Goal: Task Accomplishment & Management: Manage account settings

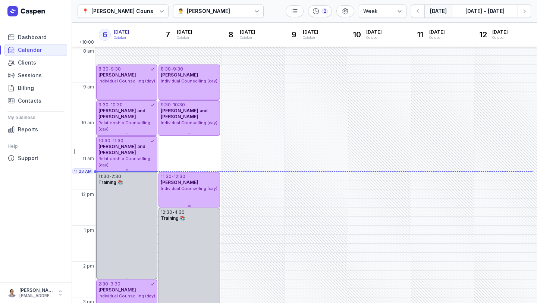
select select "week"
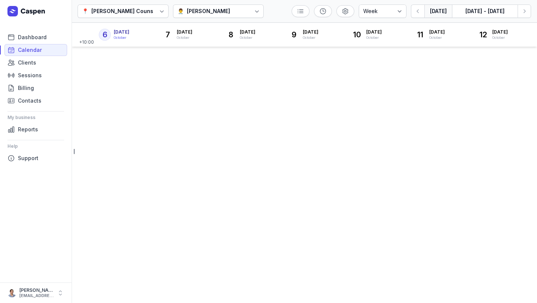
select select "week"
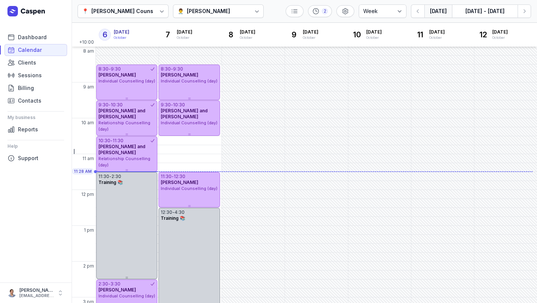
scroll to position [31, 0]
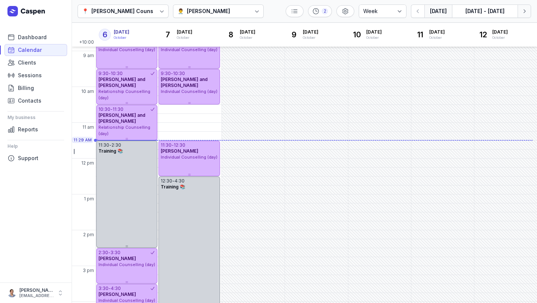
click at [524, 12] on icon "button" at bounding box center [524, 10] width 7 height 7
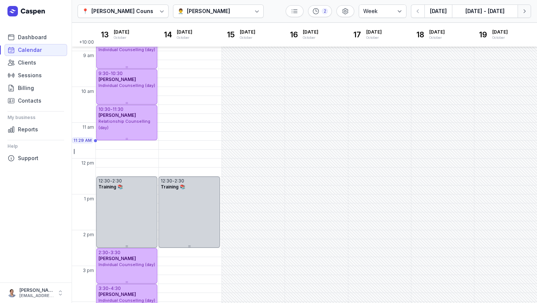
click at [524, 12] on icon "button" at bounding box center [524, 10] width 7 height 7
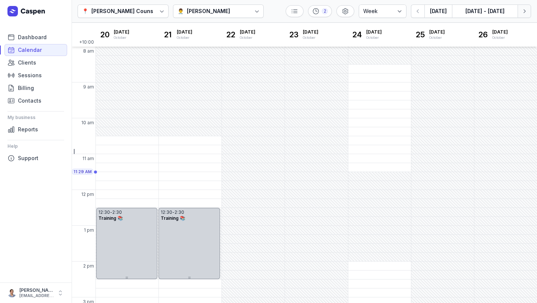
click at [529, 14] on button "Next week" at bounding box center [524, 10] width 13 height 13
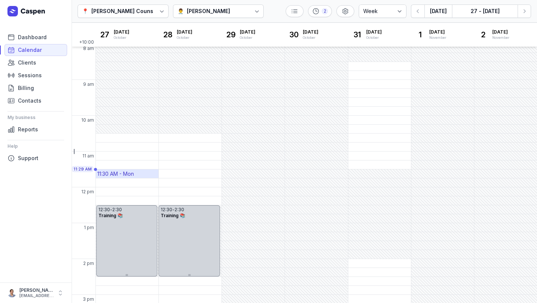
scroll to position [2, 0]
click at [130, 138] on div "10:30 AM - Mon" at bounding box center [116, 138] width 38 height 7
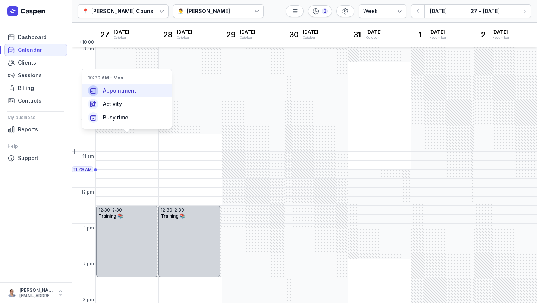
click at [125, 89] on span "Appointment" at bounding box center [119, 90] width 33 height 7
select select
type input "[DATE]"
select select "10:30"
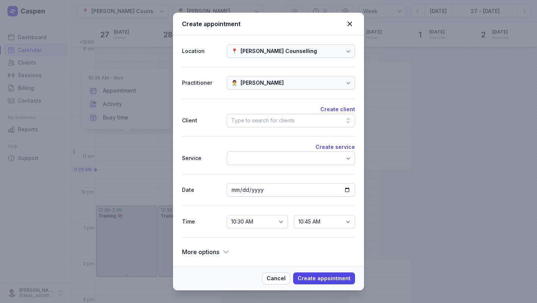
click at [271, 122] on div "Type to search for clients" at bounding box center [262, 120] width 63 height 9
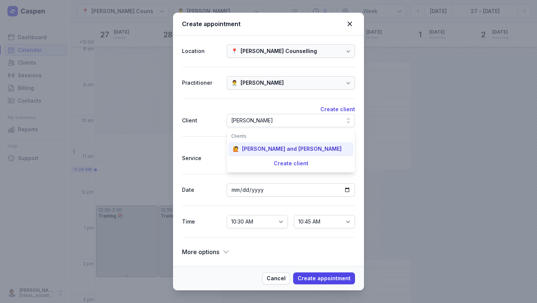
type input "[PERSON_NAME]"
click at [274, 148] on div "[PERSON_NAME] and [PERSON_NAME]" at bounding box center [292, 148] width 100 height 7
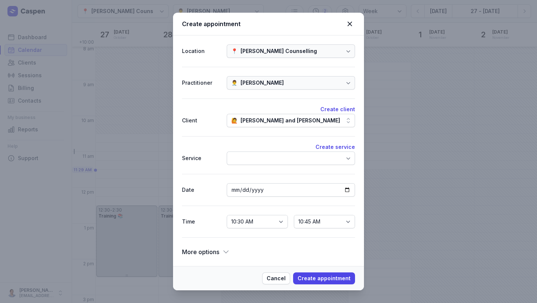
click at [257, 160] on div at bounding box center [291, 157] width 128 height 13
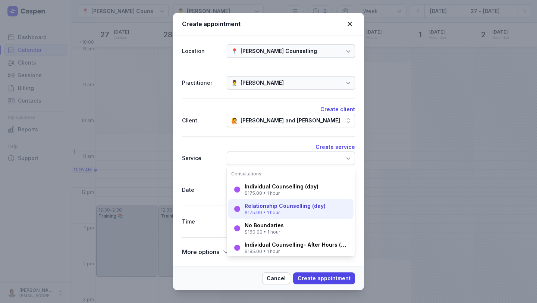
click at [259, 211] on div "$175.00 • 1 hour" at bounding box center [285, 213] width 81 height 6
select select "11:30"
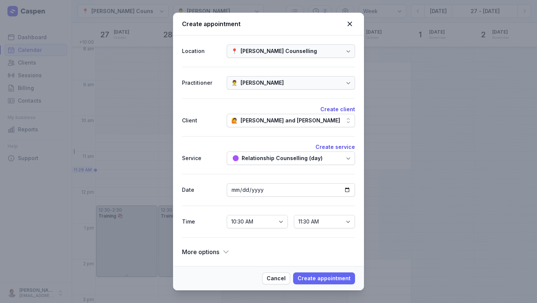
click at [329, 281] on span "Create appointment" at bounding box center [324, 278] width 53 height 9
select select
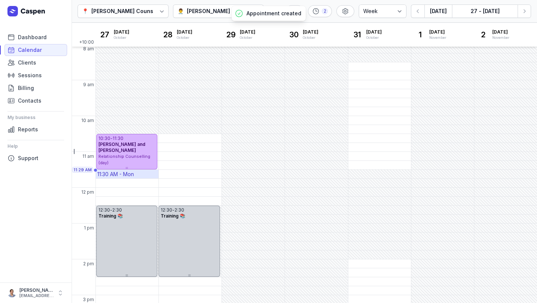
click at [114, 175] on div "11:30 AM - Mon" at bounding box center [115, 173] width 37 height 7
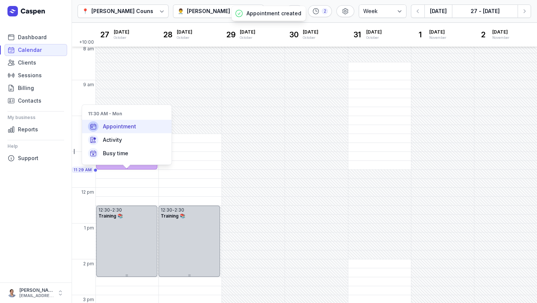
click at [120, 124] on span "Appointment" at bounding box center [119, 126] width 33 height 7
select select
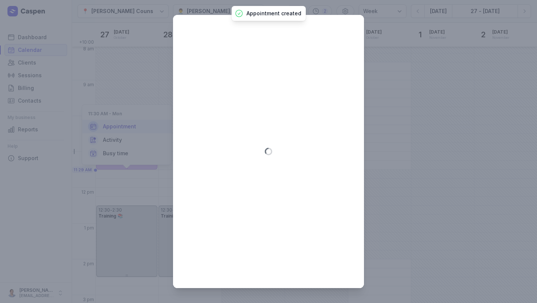
type input "[DATE]"
select select "11:30"
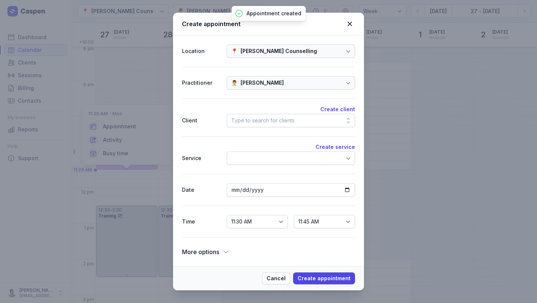
click at [295, 126] on div "Type to search for clients" at bounding box center [291, 120] width 128 height 13
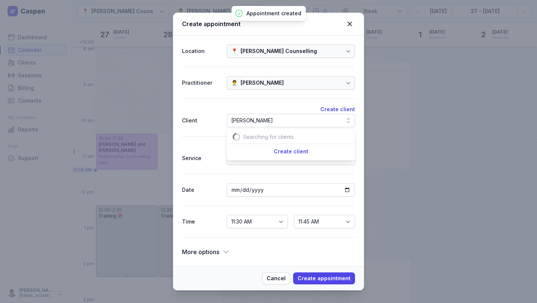
scroll to position [0, 14]
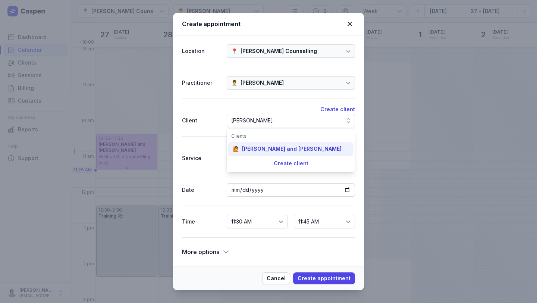
type input "[PERSON_NAME]"
click at [300, 150] on div "[PERSON_NAME] and [PERSON_NAME]" at bounding box center [292, 148] width 100 height 7
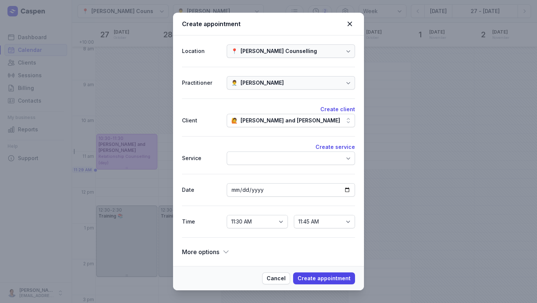
click at [279, 161] on div at bounding box center [291, 157] width 128 height 13
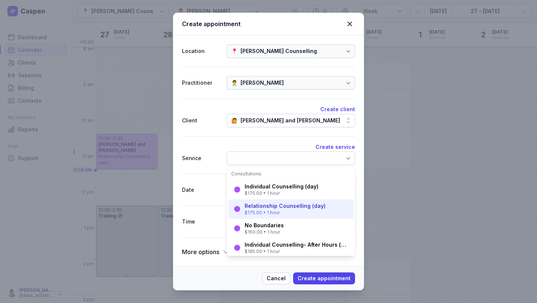
click at [270, 201] on div "Relationship Counselling (day) $175.00 • 1 hour" at bounding box center [290, 208] width 125 height 19
select select "12:30"
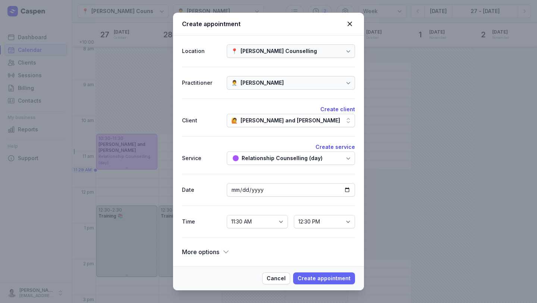
click at [324, 283] on button "Create appointment" at bounding box center [324, 278] width 62 height 12
select select
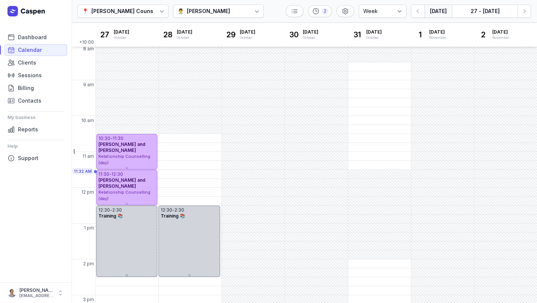
click at [437, 15] on button "[DATE]" at bounding box center [438, 10] width 28 height 13
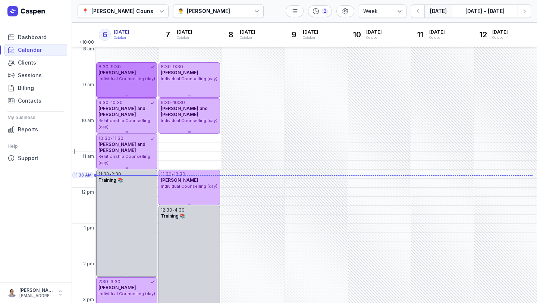
click at [132, 79] on span "Individual Counselling (day)" at bounding box center [126, 78] width 57 height 5
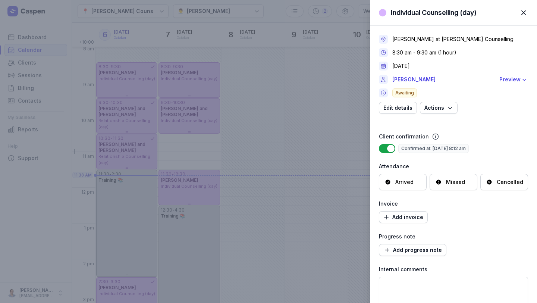
click at [408, 183] on div "Arrived" at bounding box center [404, 181] width 18 height 7
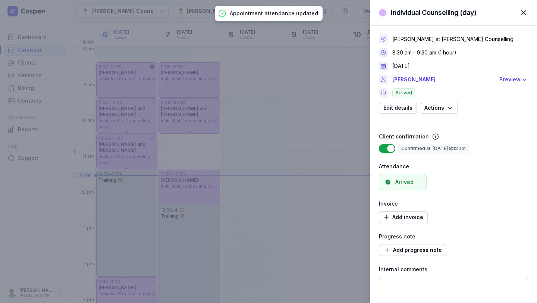
click at [123, 118] on div "Individual Counselling (day) Close panel [PERSON_NAME] at [PERSON_NAME] Counsel…" at bounding box center [268, 151] width 537 height 303
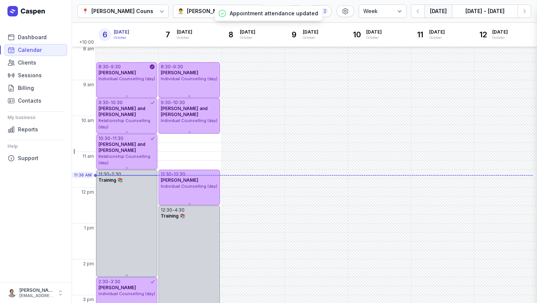
click at [129, 114] on div "[PERSON_NAME] and [PERSON_NAME]" at bounding box center [126, 112] width 57 height 12
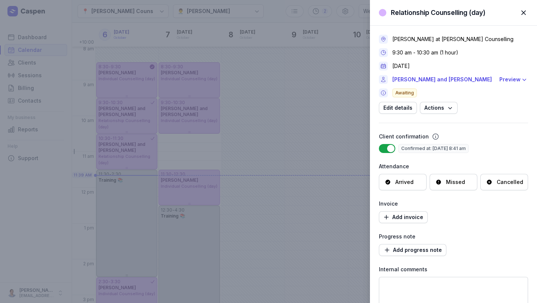
click at [407, 185] on div "Arrived" at bounding box center [404, 181] width 18 height 7
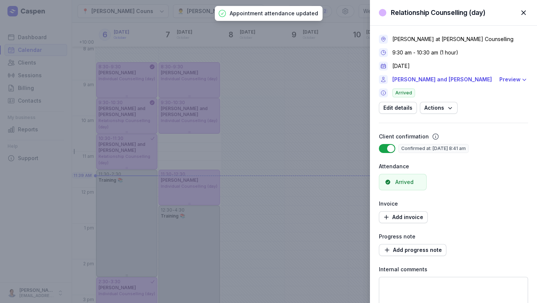
click at [137, 151] on div "Relationship Counselling (day) Close panel [PERSON_NAME] at [PERSON_NAME] Couns…" at bounding box center [268, 151] width 537 height 303
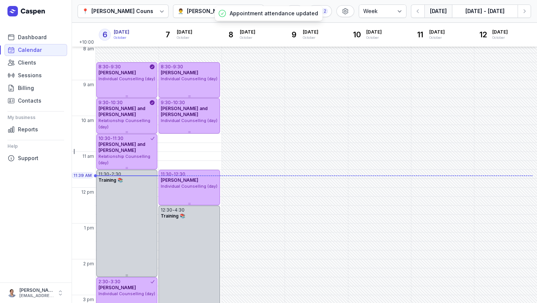
click at [135, 150] on div "[PERSON_NAME] and [PERSON_NAME]" at bounding box center [126, 147] width 57 height 12
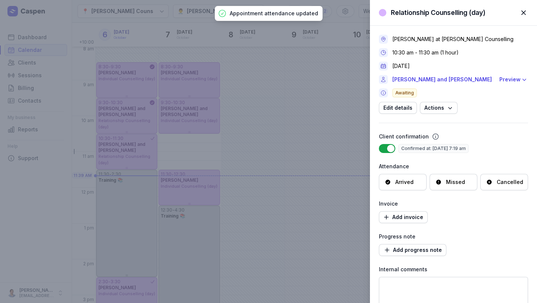
click at [406, 180] on div "Arrived" at bounding box center [404, 181] width 18 height 7
click at [418, 247] on span "Add progress note" at bounding box center [412, 249] width 59 height 9
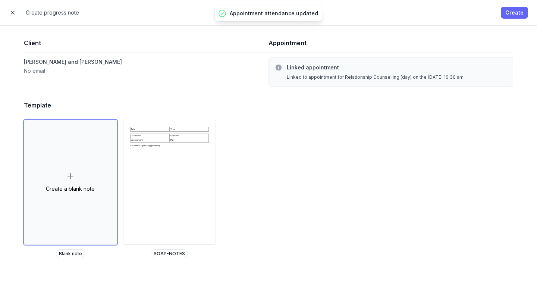
click at [518, 14] on span "Create" at bounding box center [514, 12] width 18 height 9
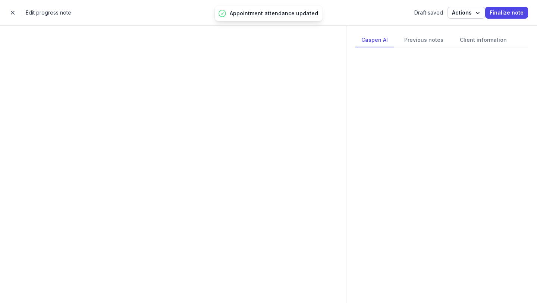
select select
select select "***"
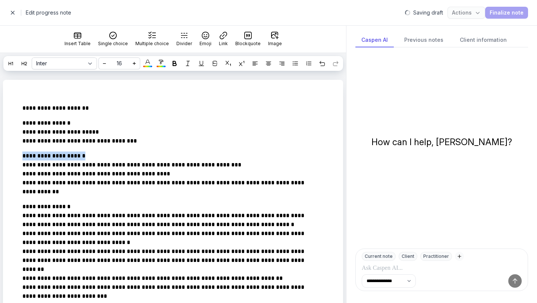
drag, startPoint x: 89, startPoint y: 168, endPoint x: 0, endPoint y: 167, distance: 89.1
click at [172, 62] on icon at bounding box center [174, 63] width 5 height 5
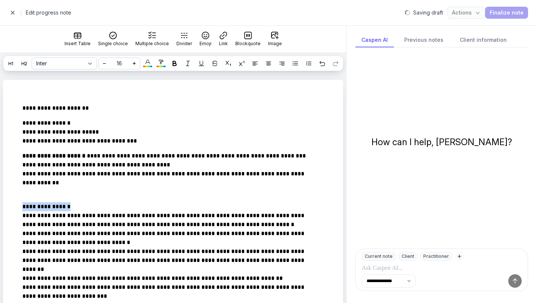
drag, startPoint x: 73, startPoint y: 219, endPoint x: 0, endPoint y: 217, distance: 73.5
click at [175, 65] on icon at bounding box center [174, 63] width 5 height 5
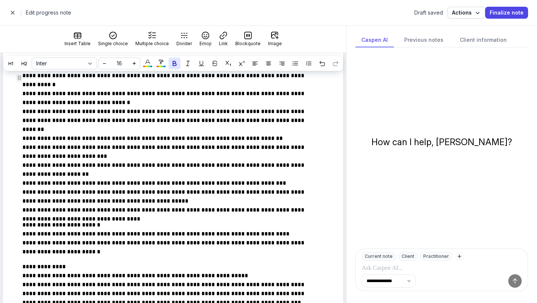
scroll to position [141, 0]
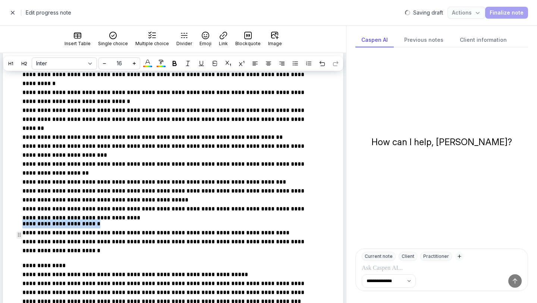
drag, startPoint x: 100, startPoint y: 235, endPoint x: 0, endPoint y: 230, distance: 100.4
click at [0, 230] on div "**********" at bounding box center [173, 276] width 346 height 674
click at [173, 65] on icon at bounding box center [174, 63] width 5 height 5
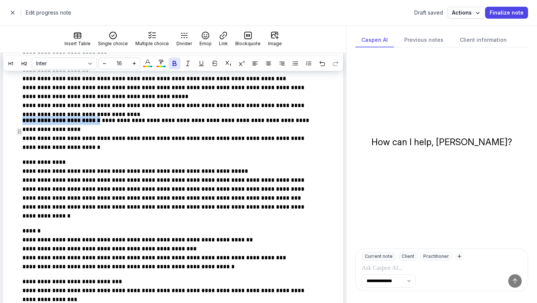
scroll to position [247, 0]
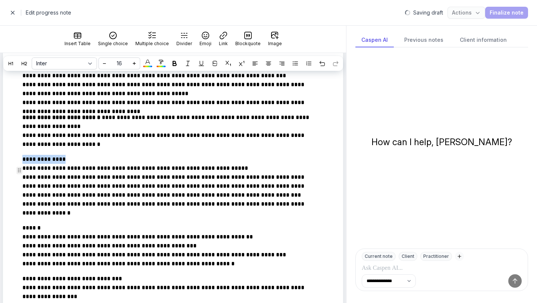
drag, startPoint x: 61, startPoint y: 173, endPoint x: 6, endPoint y: 172, distance: 55.2
click at [6, 172] on div "**********" at bounding box center [173, 170] width 340 height 674
click at [171, 61] on div at bounding box center [174, 63] width 9 height 9
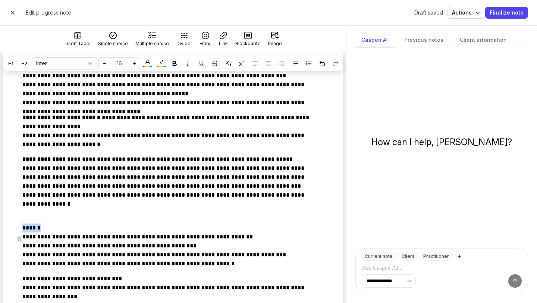
drag, startPoint x: 36, startPoint y: 241, endPoint x: 9, endPoint y: 241, distance: 27.6
click at [9, 241] on div "**********" at bounding box center [173, 170] width 340 height 674
click at [173, 62] on icon at bounding box center [174, 63] width 5 height 5
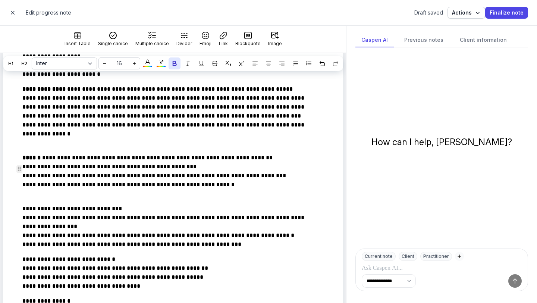
scroll to position [337, 0]
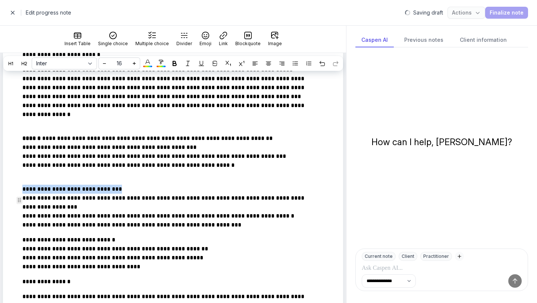
drag, startPoint x: 125, startPoint y: 201, endPoint x: 0, endPoint y: 200, distance: 124.9
click at [0, 200] on div "**********" at bounding box center [173, 80] width 346 height 674
click at [174, 66] on div at bounding box center [174, 63] width 9 height 9
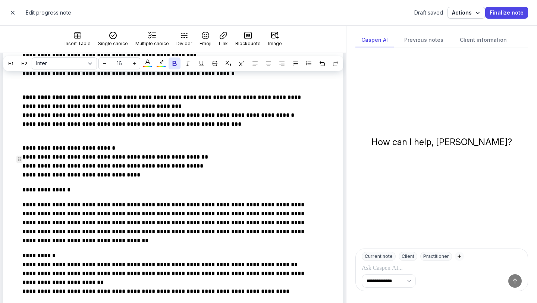
scroll to position [430, 0]
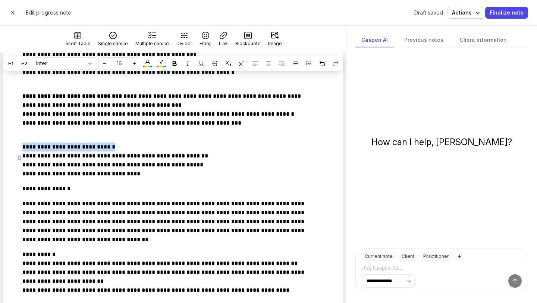
drag, startPoint x: 129, startPoint y: 159, endPoint x: 1, endPoint y: 158, distance: 128.7
select select
click at [175, 63] on icon at bounding box center [174, 63] width 5 height 5
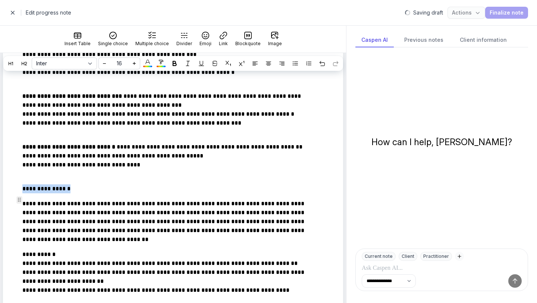
drag, startPoint x: 78, startPoint y: 199, endPoint x: 14, endPoint y: 199, distance: 63.4
click at [177, 66] on div at bounding box center [174, 63] width 9 height 9
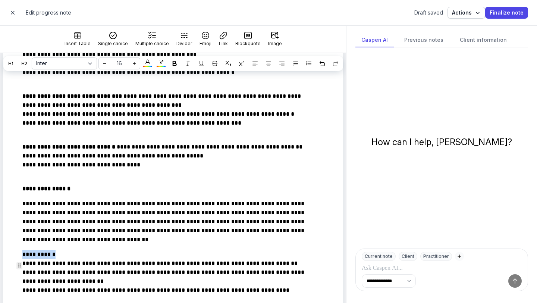
drag, startPoint x: 69, startPoint y: 266, endPoint x: 2, endPoint y: 260, distance: 66.6
click at [174, 65] on icon at bounding box center [174, 63] width 5 height 5
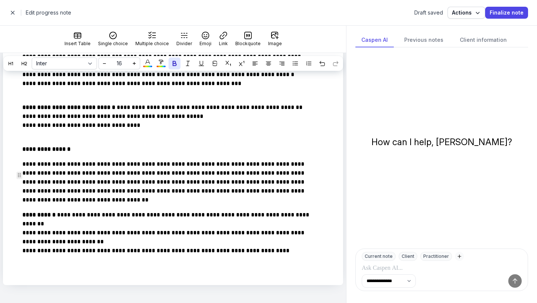
scroll to position [0, 0]
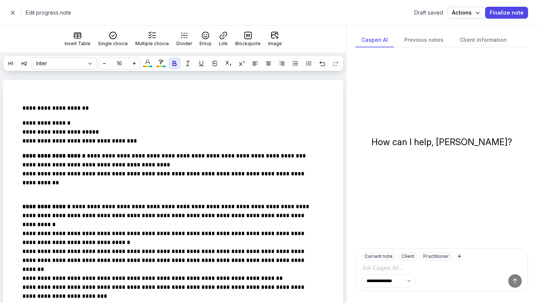
click at [11, 14] on span "button" at bounding box center [12, 12] width 15 height 15
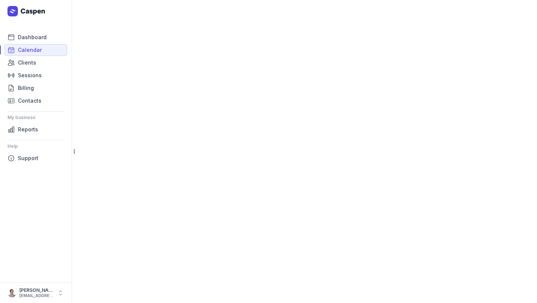
select select "week"
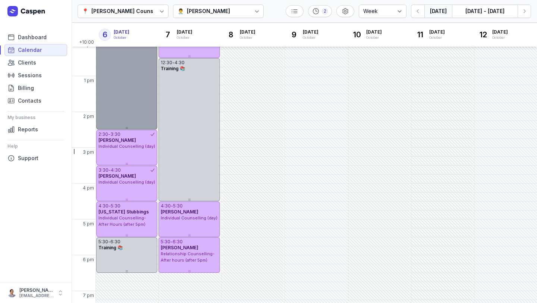
scroll to position [149, 0]
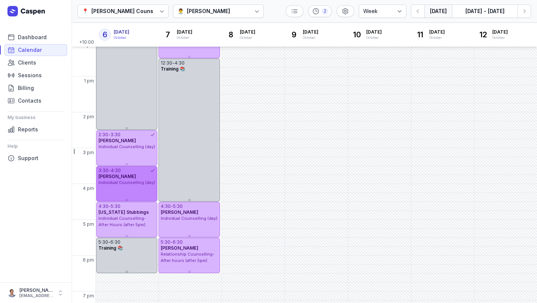
click at [130, 192] on div "3:30 - 4:30 [PERSON_NAME] Individual Counselling (day)" at bounding box center [126, 183] width 61 height 35
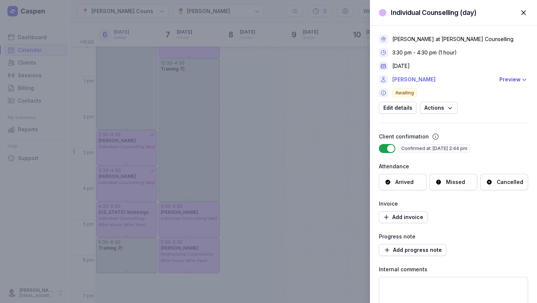
click at [418, 79] on link "[PERSON_NAME]" at bounding box center [443, 79] width 103 height 9
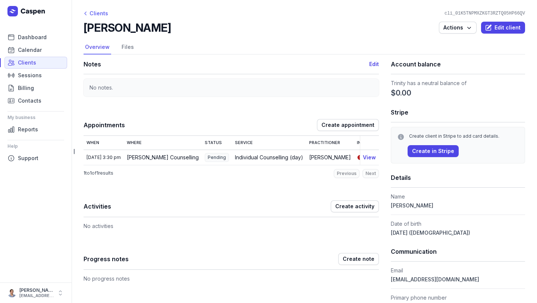
click at [94, 13] on div "Clients" at bounding box center [96, 13] width 25 height 9
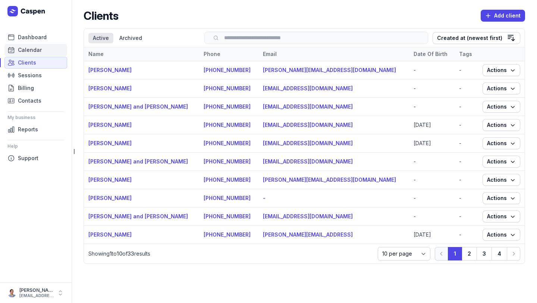
click at [34, 44] on link "Calendar" at bounding box center [35, 50] width 63 height 12
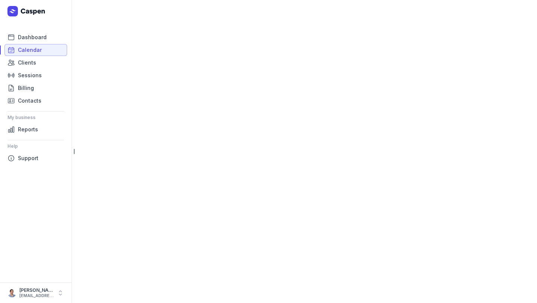
select select "week"
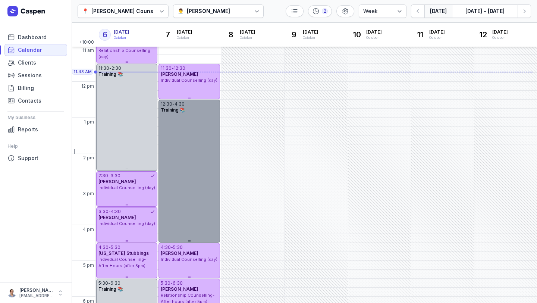
scroll to position [114, 0]
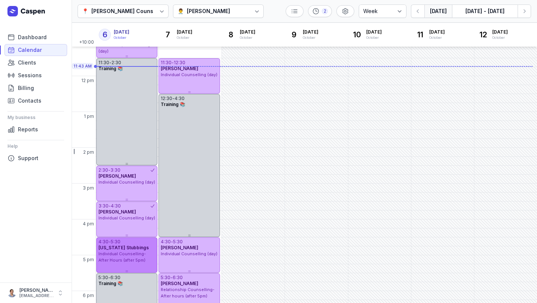
click at [129, 260] on span "Individual Counselling- After Hours (after 5pm)" at bounding box center [121, 257] width 47 height 12
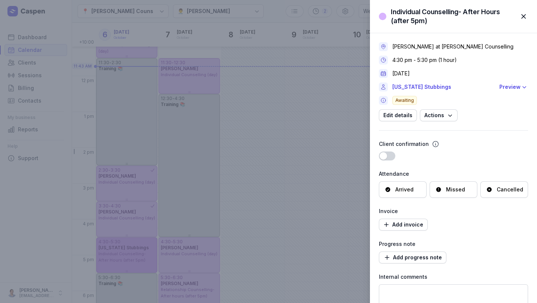
click at [129, 260] on div "Individual Counselling- After Hours (after 5pm) Close panel [PERSON_NAME] at [P…" at bounding box center [268, 151] width 537 height 303
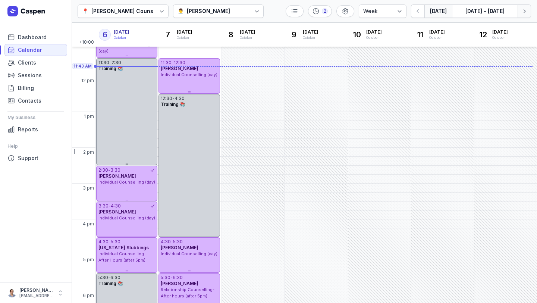
click at [527, 15] on icon "button" at bounding box center [524, 10] width 7 height 7
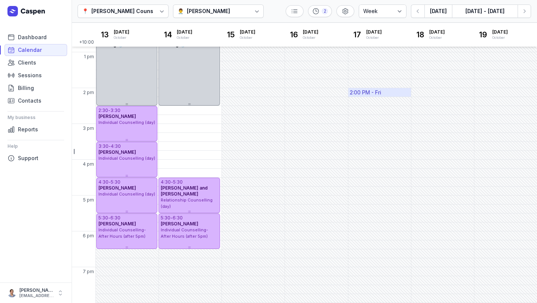
scroll to position [172, 0]
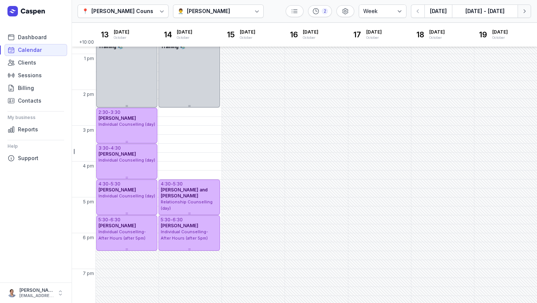
click at [527, 10] on icon "button" at bounding box center [524, 10] width 7 height 7
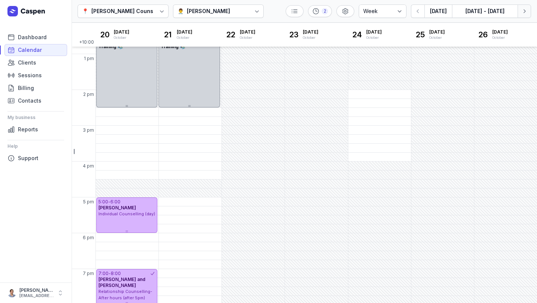
click at [526, 8] on icon "button" at bounding box center [524, 10] width 7 height 7
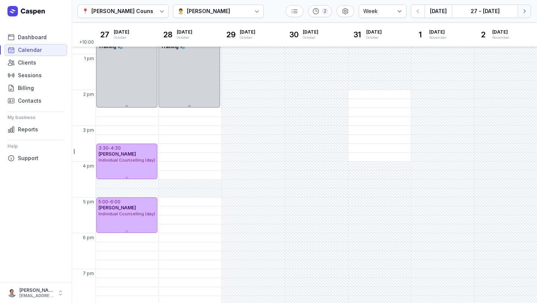
click at [526, 8] on icon "button" at bounding box center [524, 10] width 7 height 7
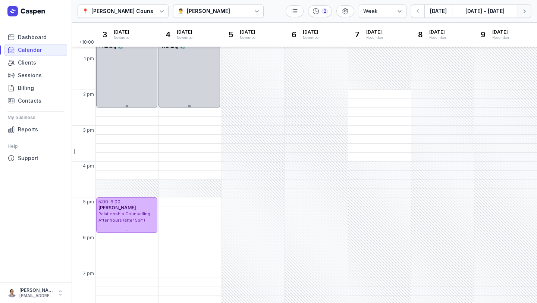
click at [526, 8] on icon "button" at bounding box center [524, 10] width 7 height 7
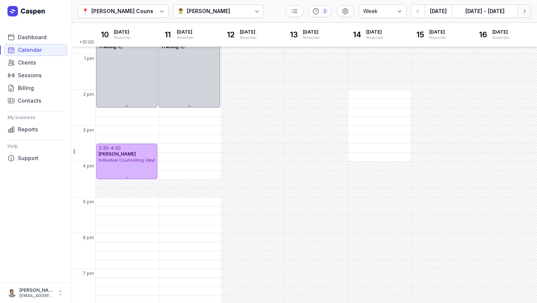
click at [526, 8] on icon "button" at bounding box center [524, 10] width 7 height 7
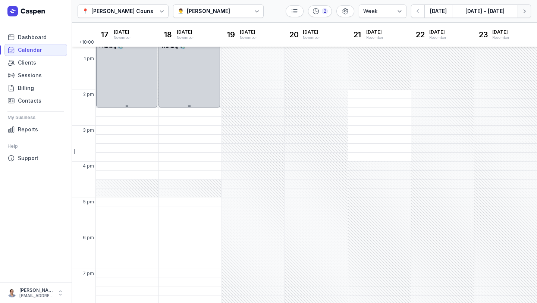
click at [526, 8] on icon "button" at bounding box center [524, 10] width 7 height 7
click at [430, 12] on button "[DATE]" at bounding box center [438, 10] width 28 height 13
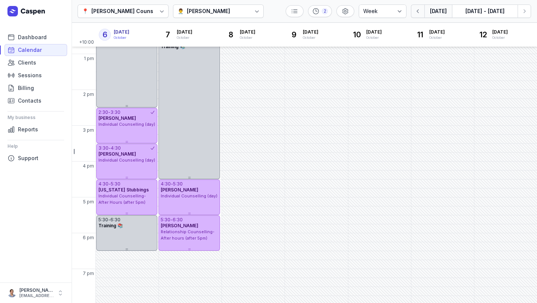
click at [422, 15] on button "button" at bounding box center [417, 10] width 13 height 13
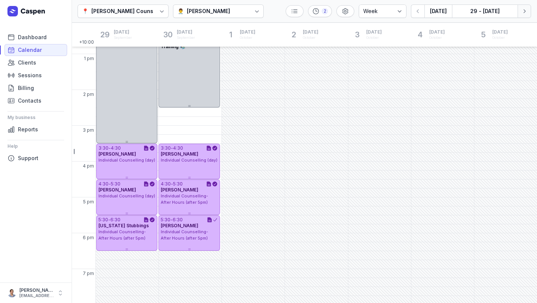
click at [527, 7] on icon "button" at bounding box center [524, 10] width 7 height 7
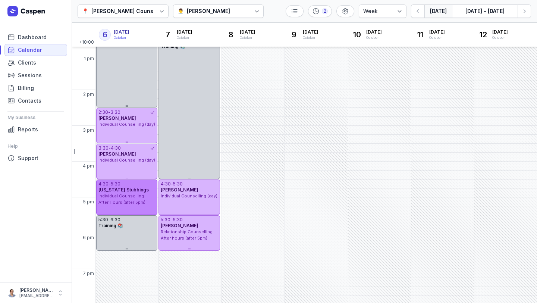
click at [134, 194] on span "Individual Counselling- After Hours (after 5pm)" at bounding box center [121, 199] width 47 height 12
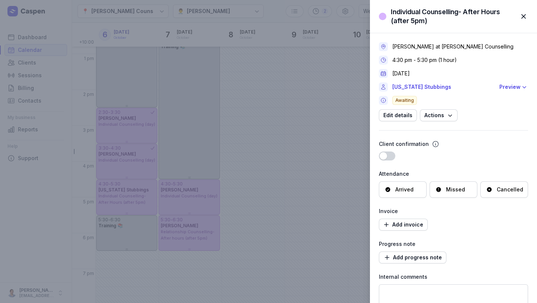
click at [405, 109] on div "[PERSON_NAME] at [PERSON_NAME] Counselling 4:30 pm - 5:30 pm (1 hour) [DATE] [U…" at bounding box center [453, 81] width 149 height 79
click at [403, 116] on span "Edit details" at bounding box center [397, 115] width 29 height 9
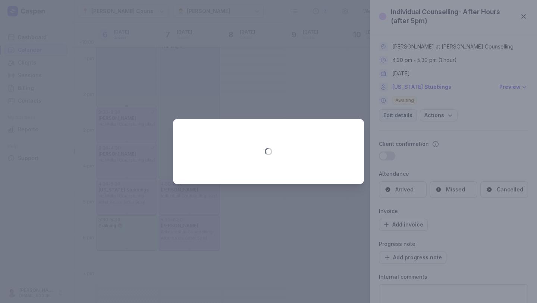
select select "16:30"
select select "17:30"
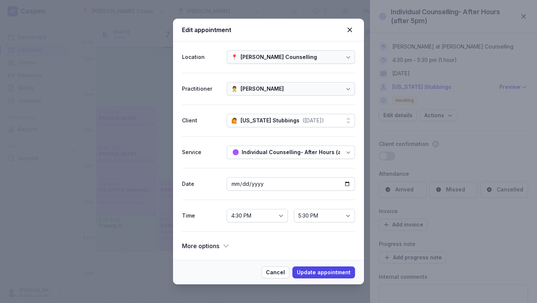
click at [257, 154] on div "Individual Counselling- After Hours (after 5pm)" at bounding box center [303, 152] width 123 height 9
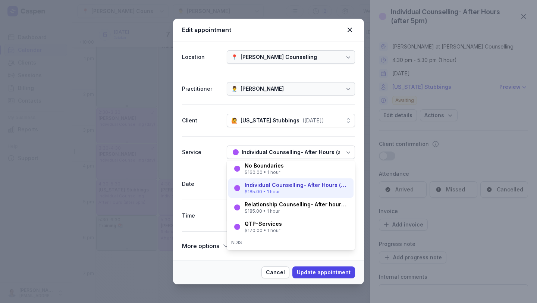
scroll to position [54, 0]
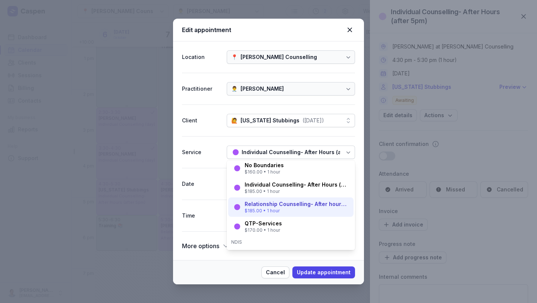
click at [274, 205] on div "Relationship Counselling- After hours (after 5pm)" at bounding box center [297, 203] width 104 height 7
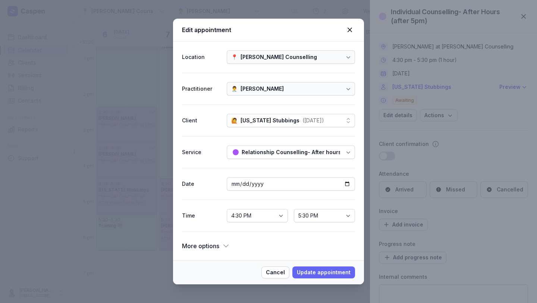
click at [317, 271] on span "Update appointment" at bounding box center [324, 272] width 54 height 9
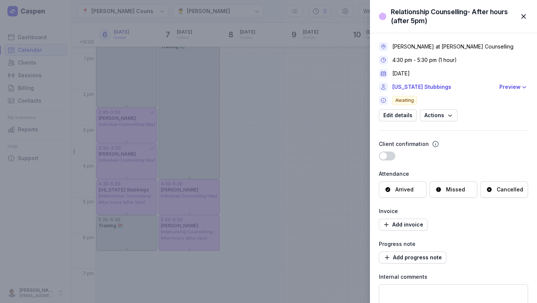
click at [524, 22] on span "button" at bounding box center [523, 16] width 16 height 16
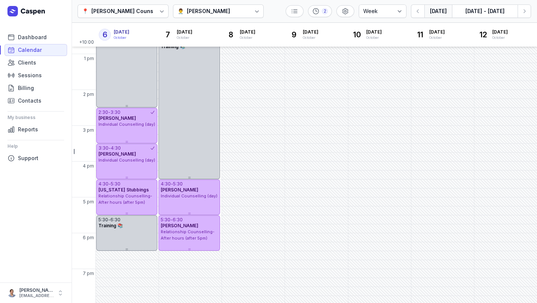
click at [445, 12] on button "[DATE]" at bounding box center [438, 10] width 28 height 13
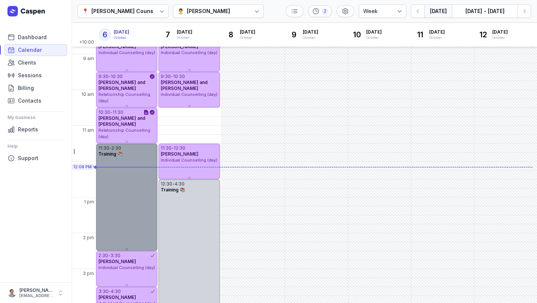
scroll to position [0, 0]
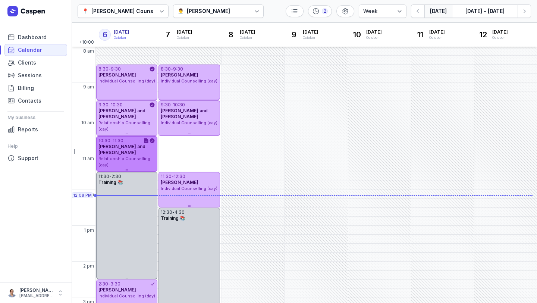
click at [128, 153] on div "[PERSON_NAME] and [PERSON_NAME]" at bounding box center [126, 150] width 57 height 12
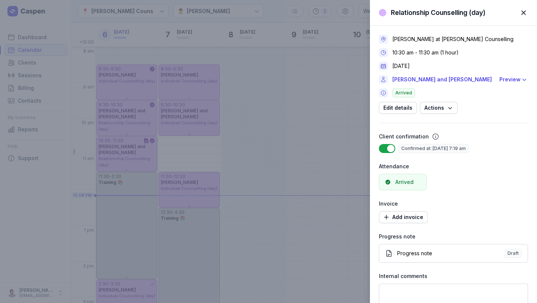
click at [525, 12] on span "button" at bounding box center [523, 12] width 16 height 16
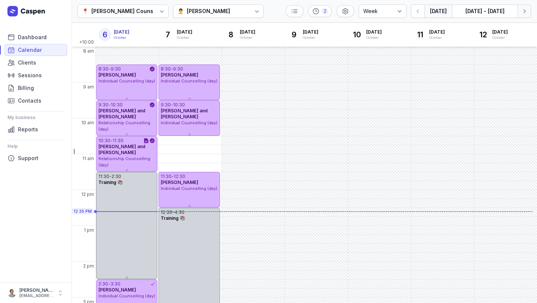
click at [524, 12] on icon "button" at bounding box center [525, 11] width 2 height 4
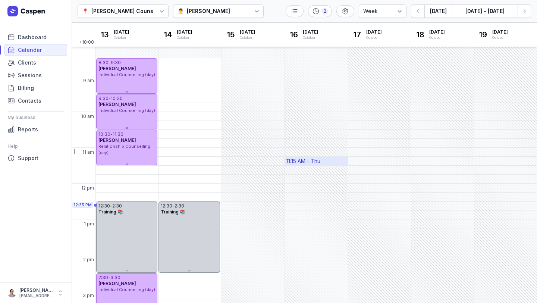
scroll to position [6, 0]
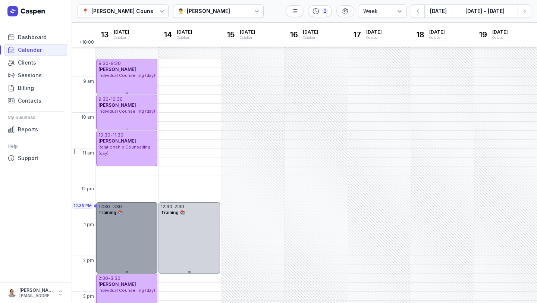
click at [126, 210] on div "Training 📚" at bounding box center [126, 213] width 57 height 6
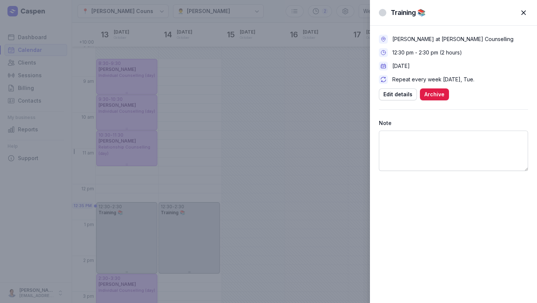
click at [526, 11] on span "button" at bounding box center [523, 12] width 16 height 16
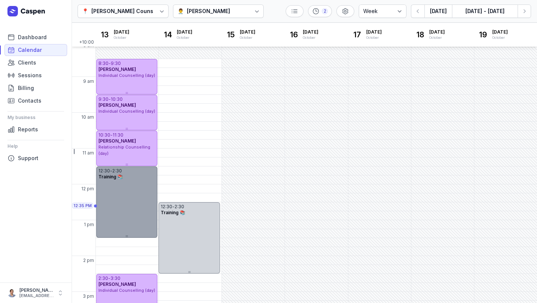
drag, startPoint x: 132, startPoint y: 229, endPoint x: 134, endPoint y: 198, distance: 31.8
click at [134, 198] on div "12:30 - 2:30 Training 📚" at bounding box center [126, 201] width 61 height 71
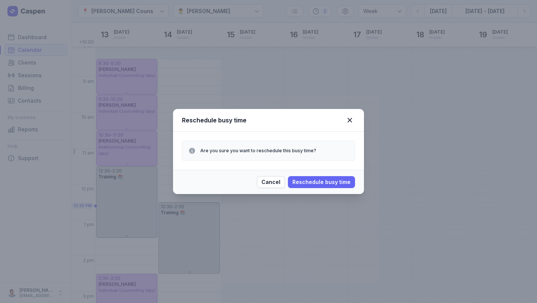
click at [315, 183] on span "Reschedule busy time" at bounding box center [321, 182] width 58 height 9
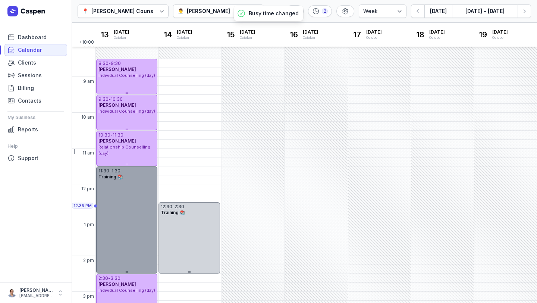
drag, startPoint x: 126, startPoint y: 235, endPoint x: 129, endPoint y: 267, distance: 32.1
click at [129, 268] on div "11:30 - 1:30 Training 📚" at bounding box center [126, 219] width 61 height 107
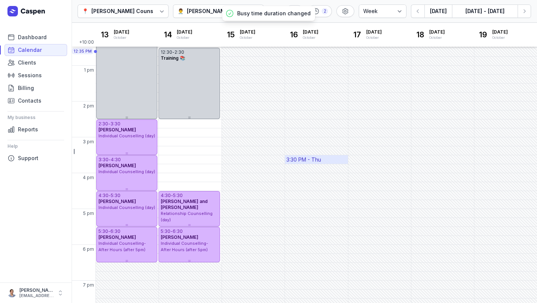
scroll to position [173, 0]
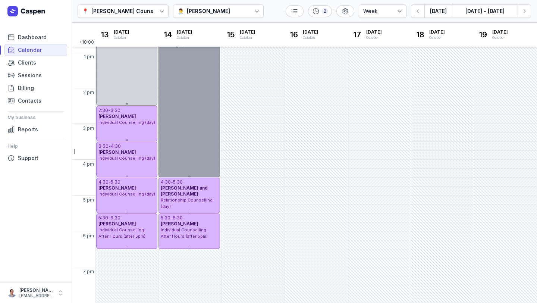
drag, startPoint x: 189, startPoint y: 103, endPoint x: 191, endPoint y: 168, distance: 65.3
click at [191, 169] on div "12:30 - 2:30 Training 📚" at bounding box center [188, 105] width 61 height 143
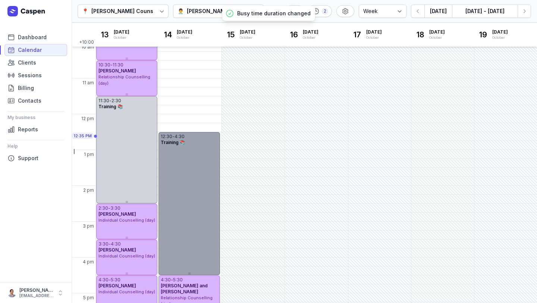
scroll to position [0, 0]
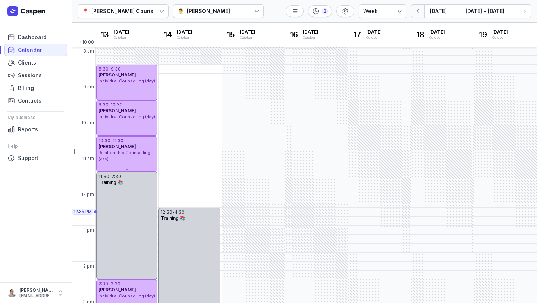
click at [424, 9] on button "button" at bounding box center [417, 10] width 13 height 13
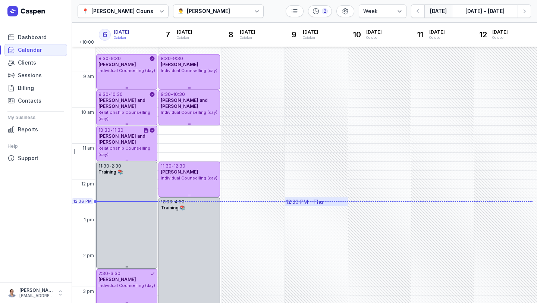
scroll to position [10, 0]
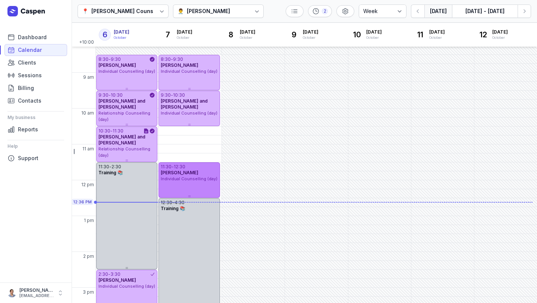
click at [202, 190] on div "11:30 - 12:30 [PERSON_NAME] Individual Counselling (day)" at bounding box center [188, 179] width 61 height 35
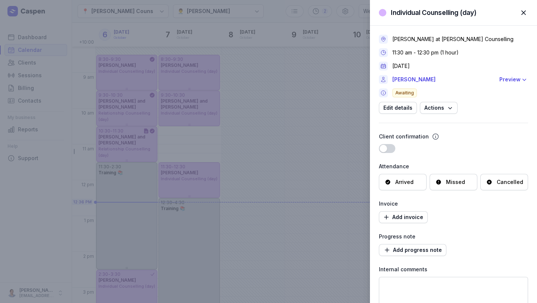
click at [524, 18] on span "button" at bounding box center [523, 12] width 16 height 16
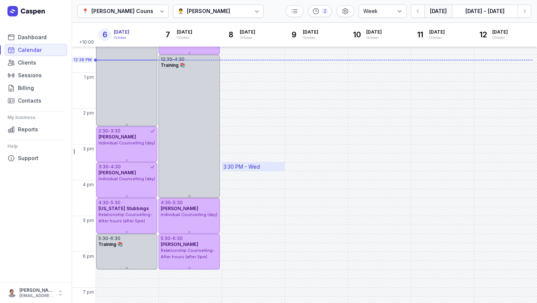
scroll to position [154, 0]
click at [414, 10] on button "button" at bounding box center [417, 10] width 13 height 13
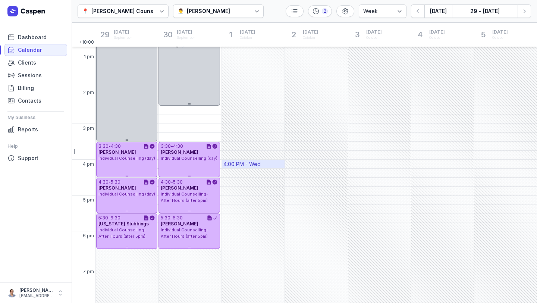
scroll to position [172, 0]
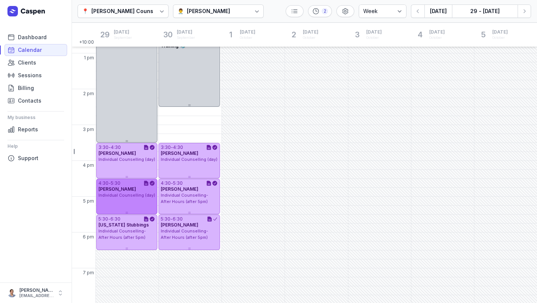
click at [138, 204] on div "4:30 - 5:30 [PERSON_NAME] Individual Counselling (day)" at bounding box center [126, 196] width 61 height 35
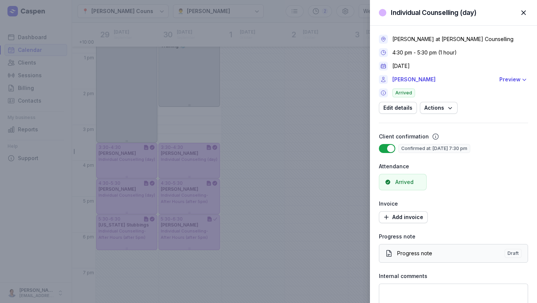
click at [395, 248] on link "Progress note Draft" at bounding box center [453, 253] width 149 height 19
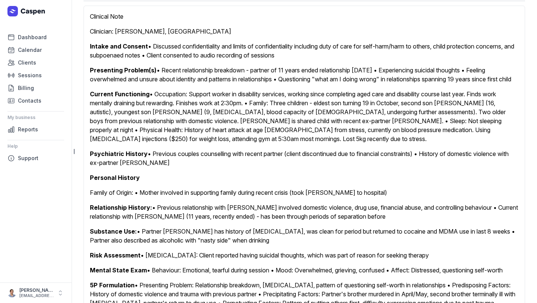
scroll to position [164, 0]
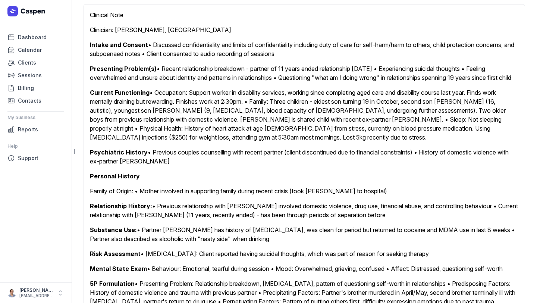
click at [328, 202] on div "Clinical Note Clinician: [PERSON_NAME], Counsellor Intake and Consent • Discuss…" at bounding box center [305, 231] width 442 height 454
click at [333, 198] on div "Clinical Note Clinician: [PERSON_NAME], Counsellor Intake and Consent • Discuss…" at bounding box center [305, 231] width 442 height 454
click at [331, 199] on div "Clinical Note Clinician: [PERSON_NAME], Counsellor Intake and Consent • Discuss…" at bounding box center [305, 231] width 442 height 454
click at [339, 201] on div "Clinical Note Clinician: [PERSON_NAME], Counsellor Intake and Consent • Discuss…" at bounding box center [305, 231] width 442 height 454
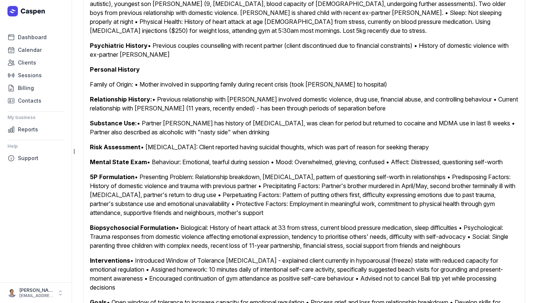
scroll to position [270, 0]
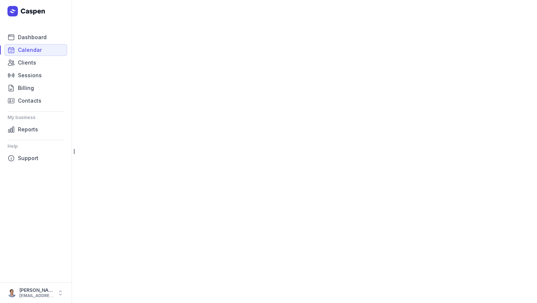
select select "week"
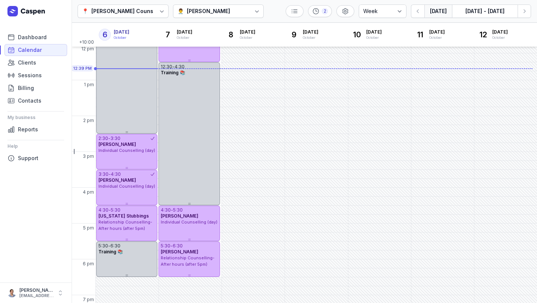
scroll to position [173, 0]
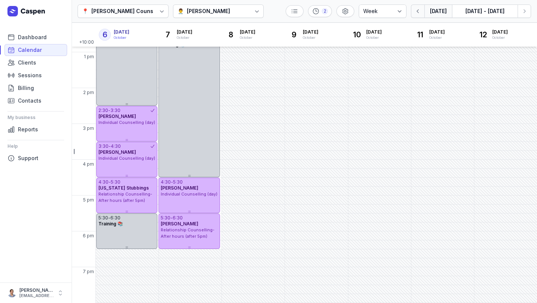
click at [424, 15] on button "button" at bounding box center [417, 10] width 13 height 13
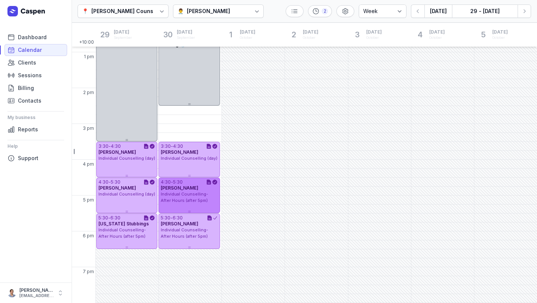
click at [191, 199] on span "Individual Counselling- After Hours (after 5pm)" at bounding box center [184, 197] width 47 height 12
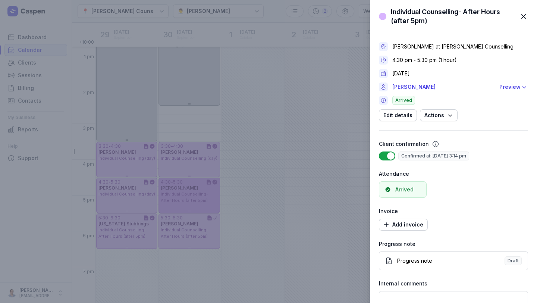
click at [191, 199] on div "Individual Counselling- After Hours (after 5pm) Close panel [PERSON_NAME] at [P…" at bounding box center [268, 151] width 537 height 303
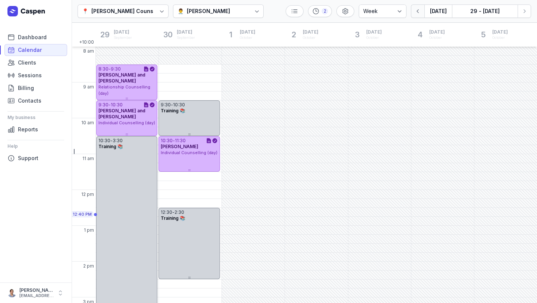
click at [420, 11] on icon "button" at bounding box center [417, 10] width 7 height 7
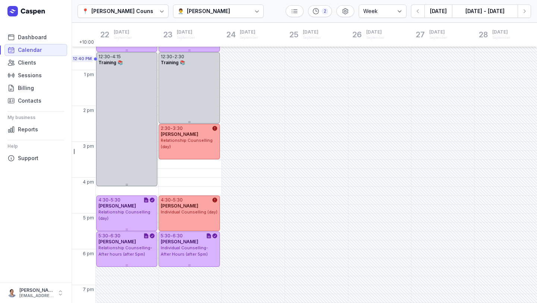
scroll to position [173, 0]
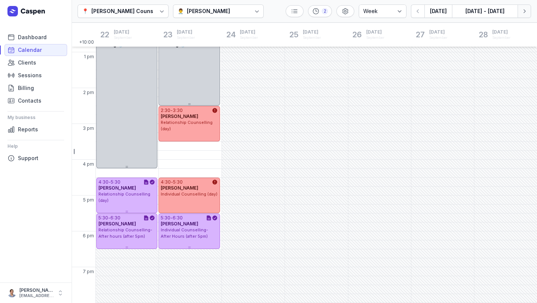
click at [524, 13] on icon "button" at bounding box center [524, 10] width 7 height 7
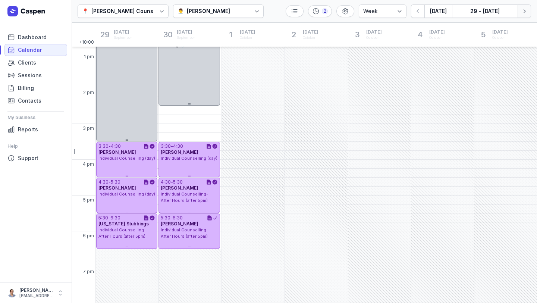
click at [524, 13] on icon "button" at bounding box center [524, 10] width 7 height 7
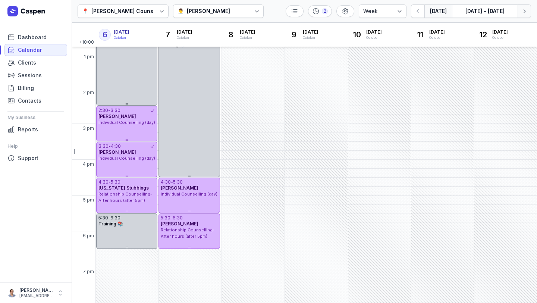
click at [527, 10] on icon "button" at bounding box center [524, 10] width 7 height 7
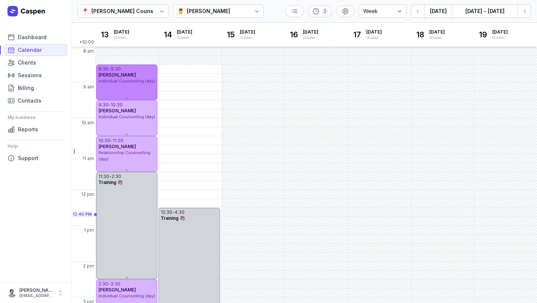
click at [140, 92] on div "8:30 - 9:30 [PERSON_NAME] Individual Counselling (day)" at bounding box center [126, 82] width 61 height 35
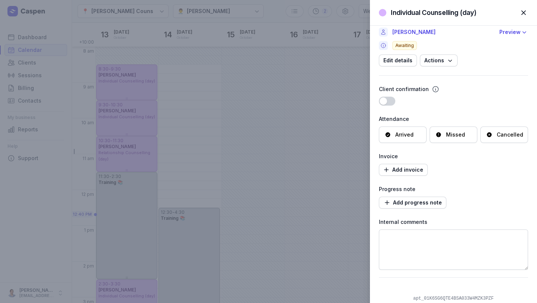
scroll to position [47, 0]
click at [522, 13] on span "button" at bounding box center [523, 12] width 16 height 16
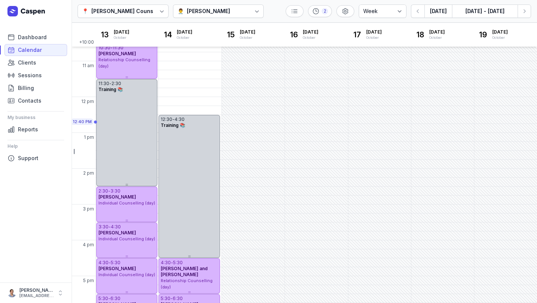
scroll to position [92, 0]
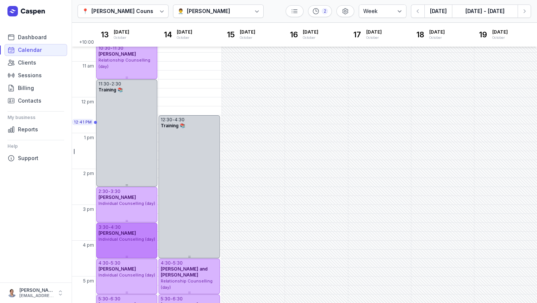
click at [126, 245] on div "3:30 - 4:30 [PERSON_NAME] Individual Counselling (day)" at bounding box center [126, 240] width 61 height 35
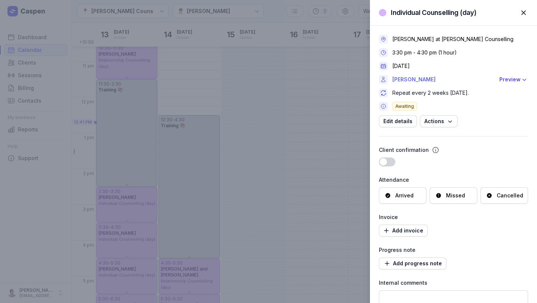
click at [427, 81] on link "[PERSON_NAME]" at bounding box center [443, 79] width 103 height 9
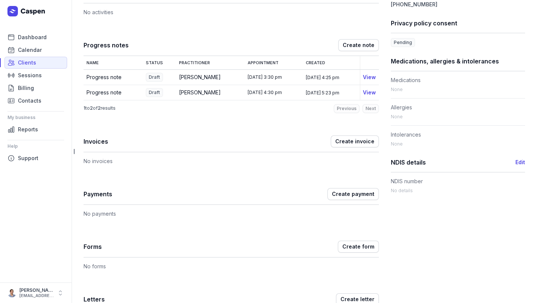
scroll to position [260, 0]
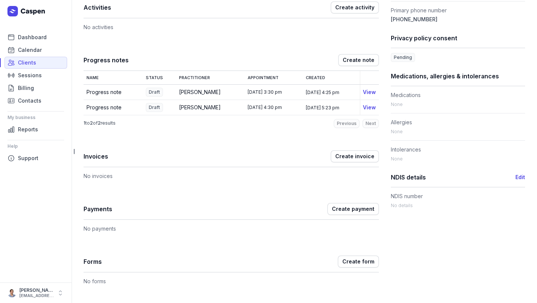
click at [264, 108] on td "[DATE] 4:30 pm" at bounding box center [274, 107] width 58 height 15
click at [365, 109] on link "View" at bounding box center [369, 107] width 13 height 6
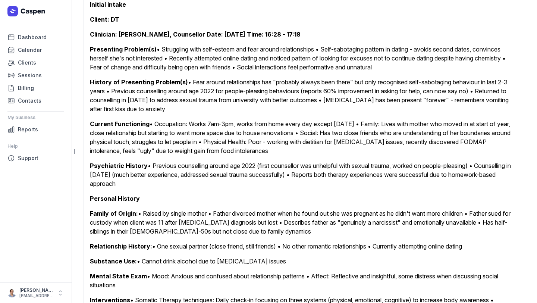
scroll to position [175, 0]
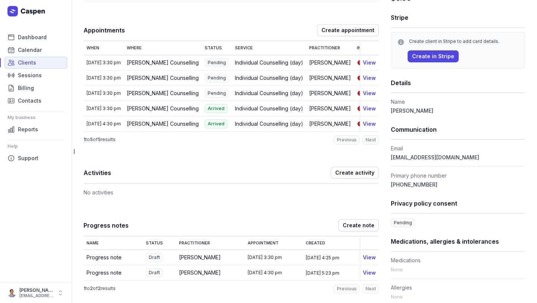
scroll to position [103, 0]
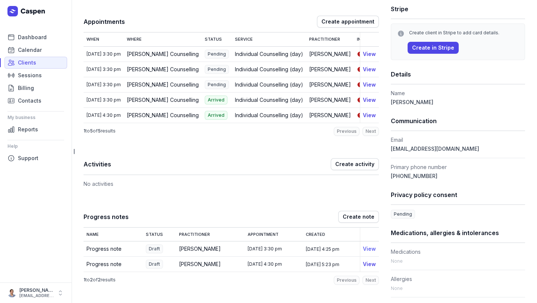
click at [370, 251] on link "View" at bounding box center [369, 248] width 13 height 6
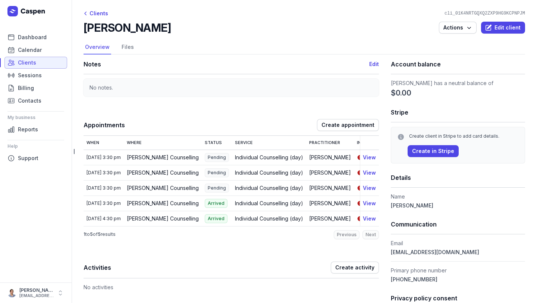
click at [30, 63] on span "Clients" at bounding box center [27, 62] width 18 height 9
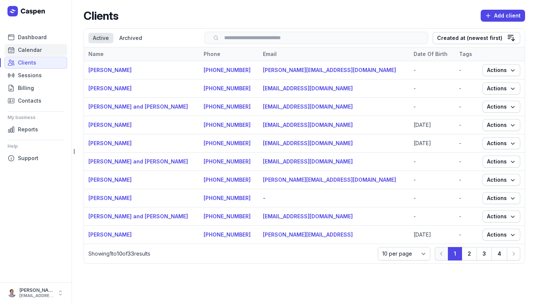
click at [33, 47] on span "Calendar" at bounding box center [30, 49] width 24 height 9
select select "week"
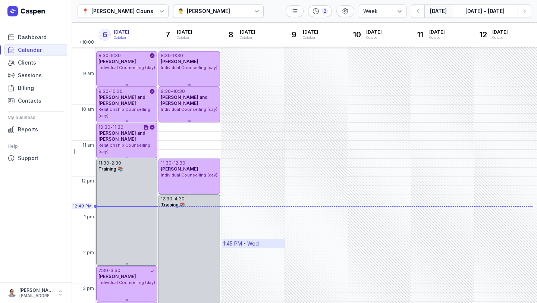
scroll to position [7, 0]
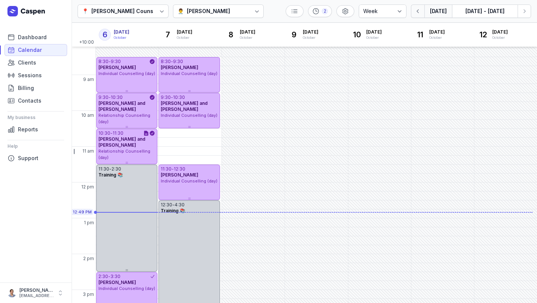
click at [418, 15] on icon "button" at bounding box center [417, 10] width 7 height 7
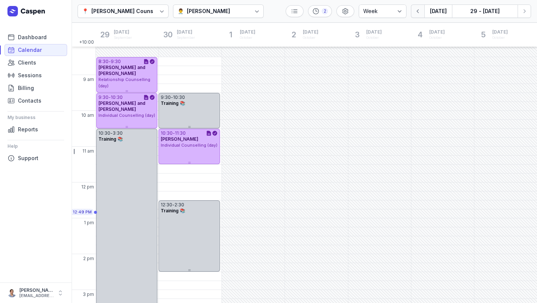
click at [418, 15] on button "button" at bounding box center [417, 10] width 13 height 13
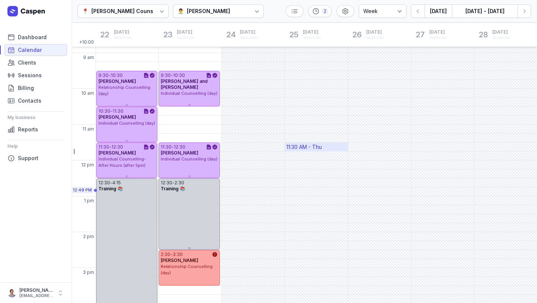
scroll to position [27, 0]
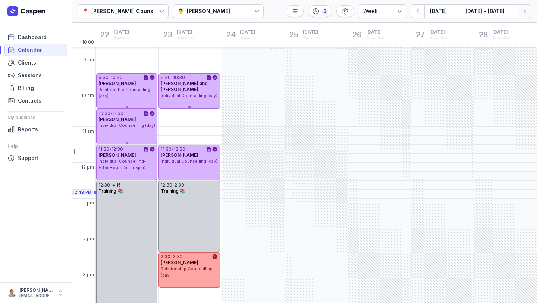
click at [527, 10] on icon "button" at bounding box center [524, 10] width 7 height 7
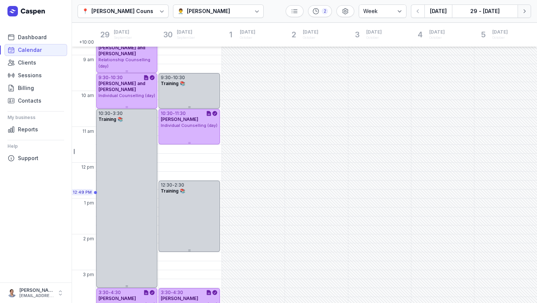
click at [527, 10] on icon "button" at bounding box center [524, 10] width 7 height 7
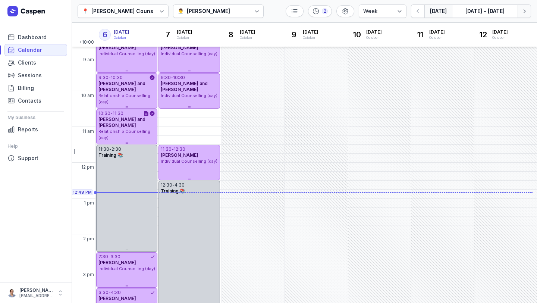
click at [527, 10] on icon "button" at bounding box center [524, 10] width 7 height 7
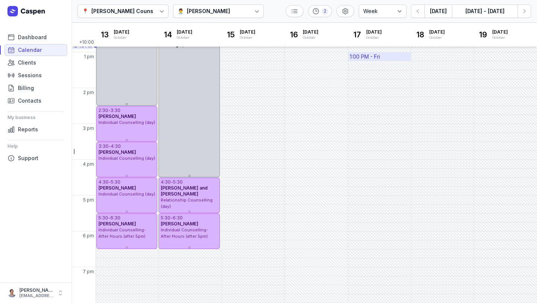
scroll to position [172, 0]
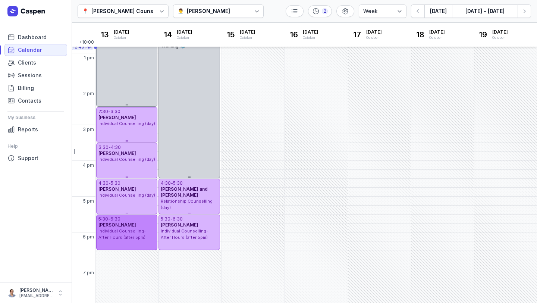
click at [136, 244] on div "5:30 - 6:30 [PERSON_NAME] Individual Counselling- After Hours (after 5pm)" at bounding box center [126, 231] width 61 height 35
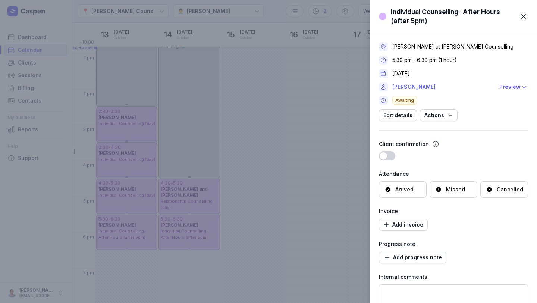
click at [422, 89] on link "[PERSON_NAME]" at bounding box center [443, 86] width 103 height 9
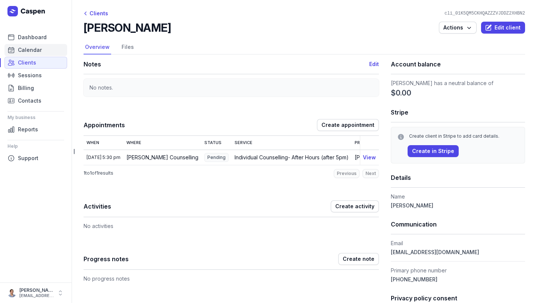
click at [31, 46] on span "Calendar" at bounding box center [30, 49] width 24 height 9
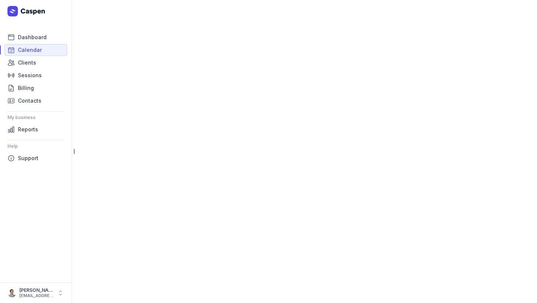
select select "week"
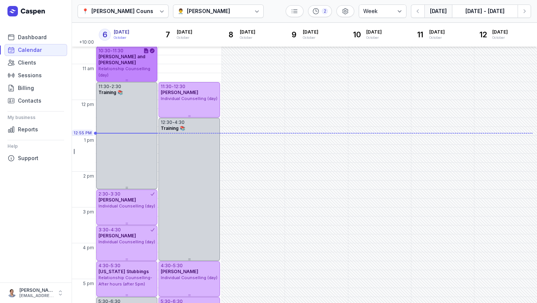
scroll to position [105, 0]
